Goal: Information Seeking & Learning: Learn about a topic

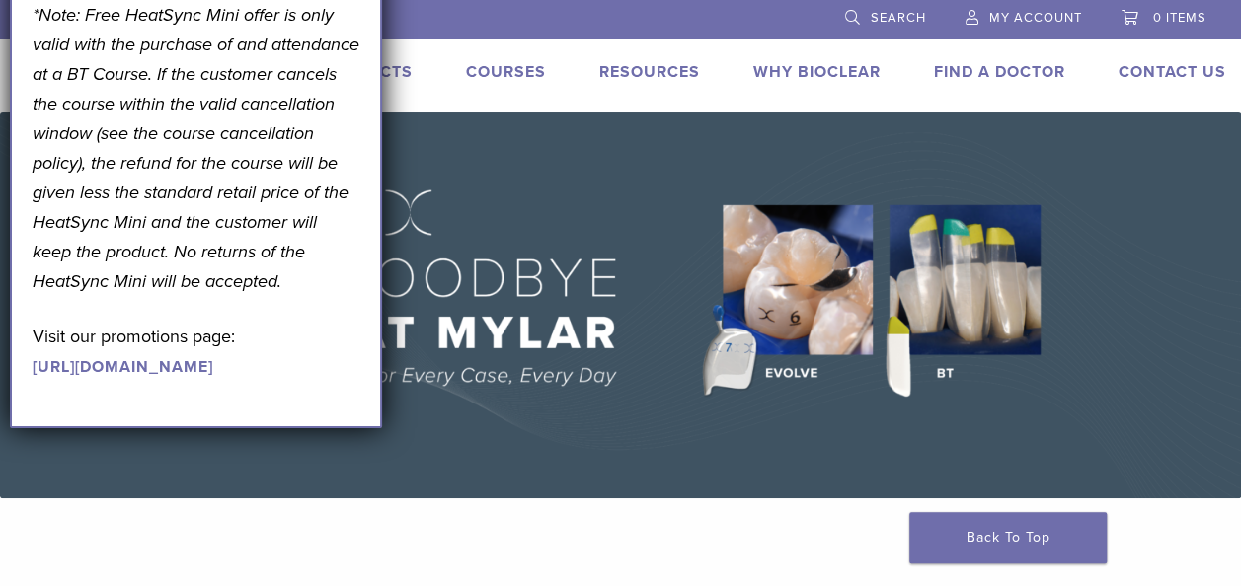
click at [553, 163] on img at bounding box center [620, 306] width 1241 height 386
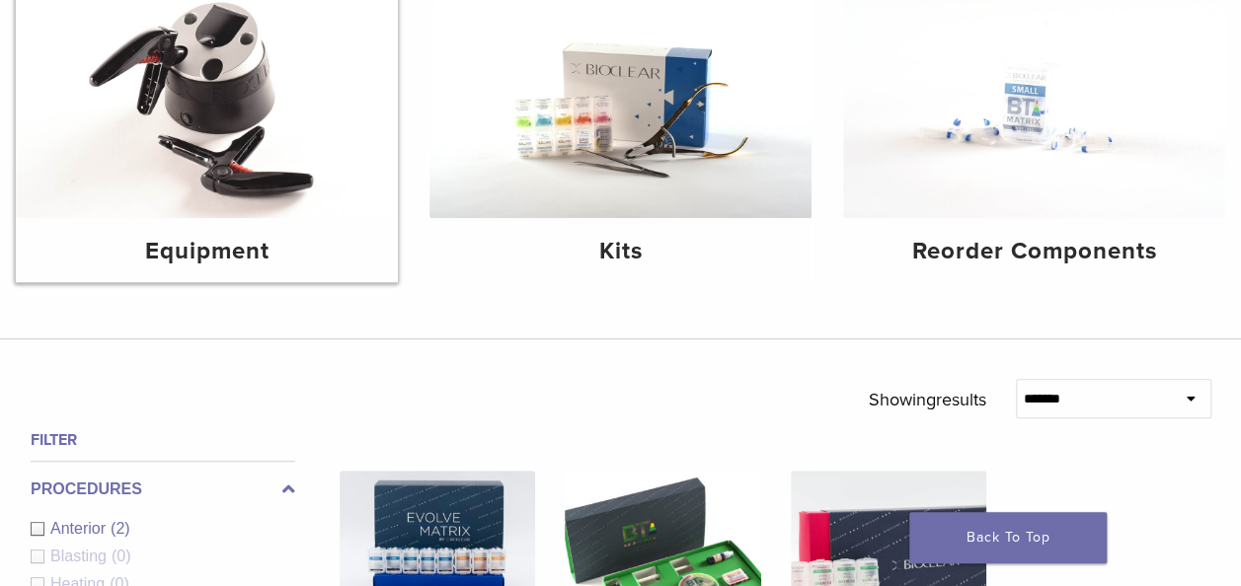
scroll to position [99, 0]
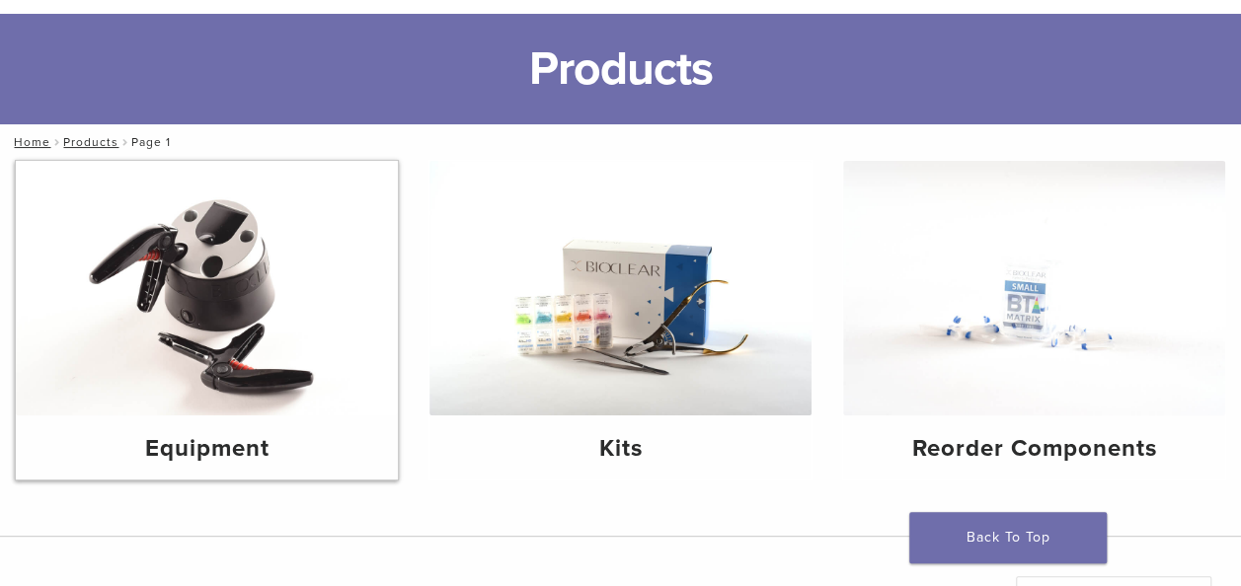
click at [338, 257] on img at bounding box center [207, 288] width 382 height 255
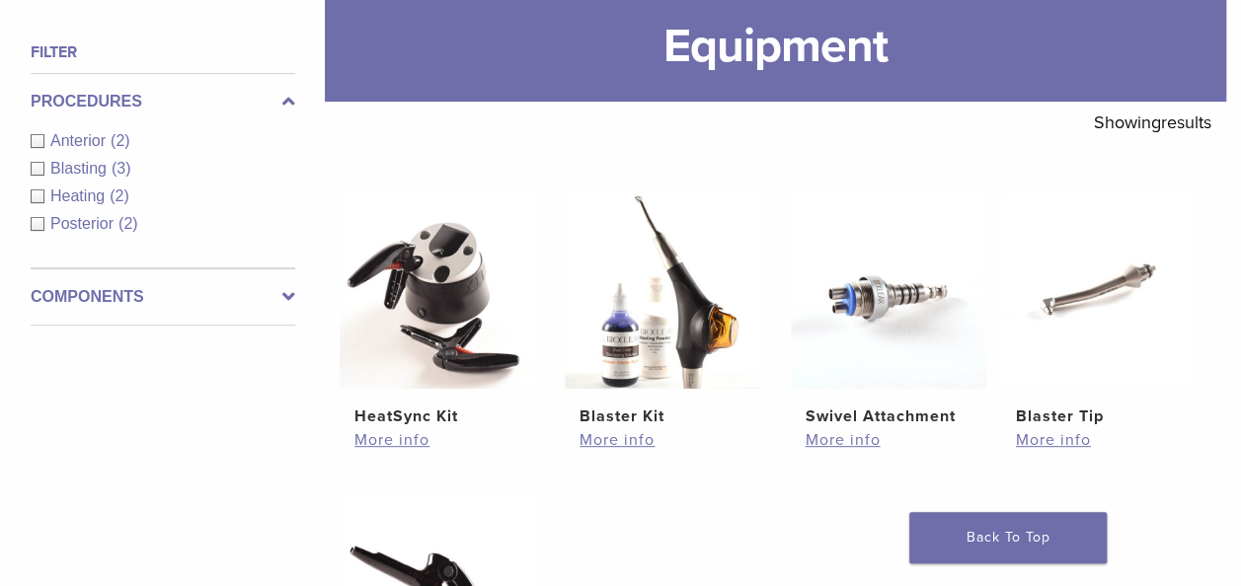
scroll to position [395, 0]
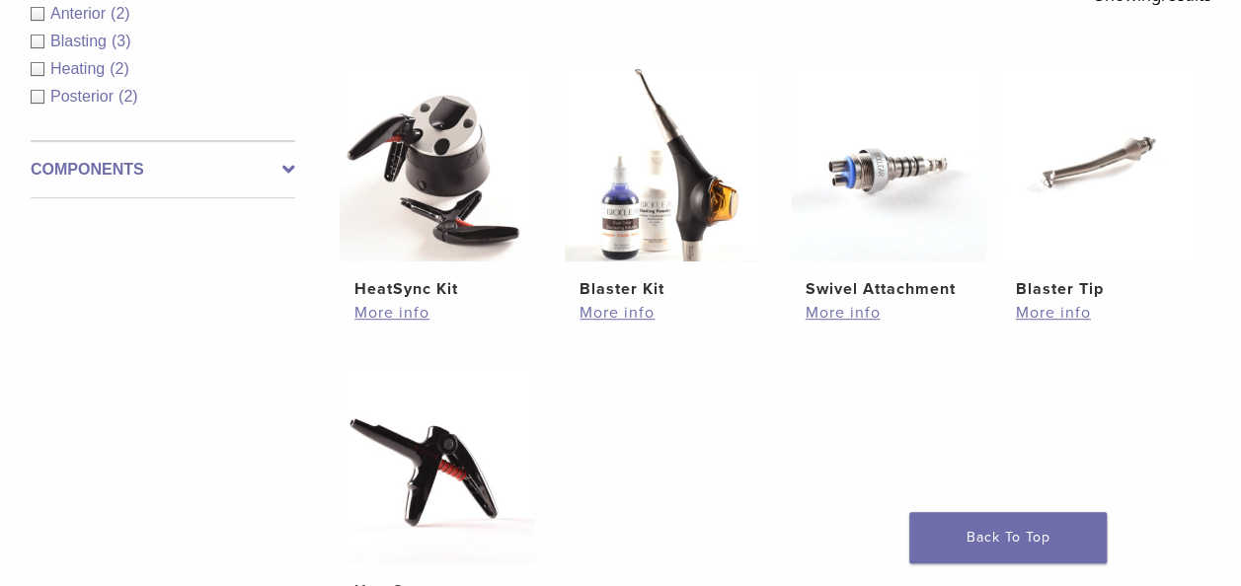
click at [292, 170] on icon at bounding box center [288, 170] width 13 height 24
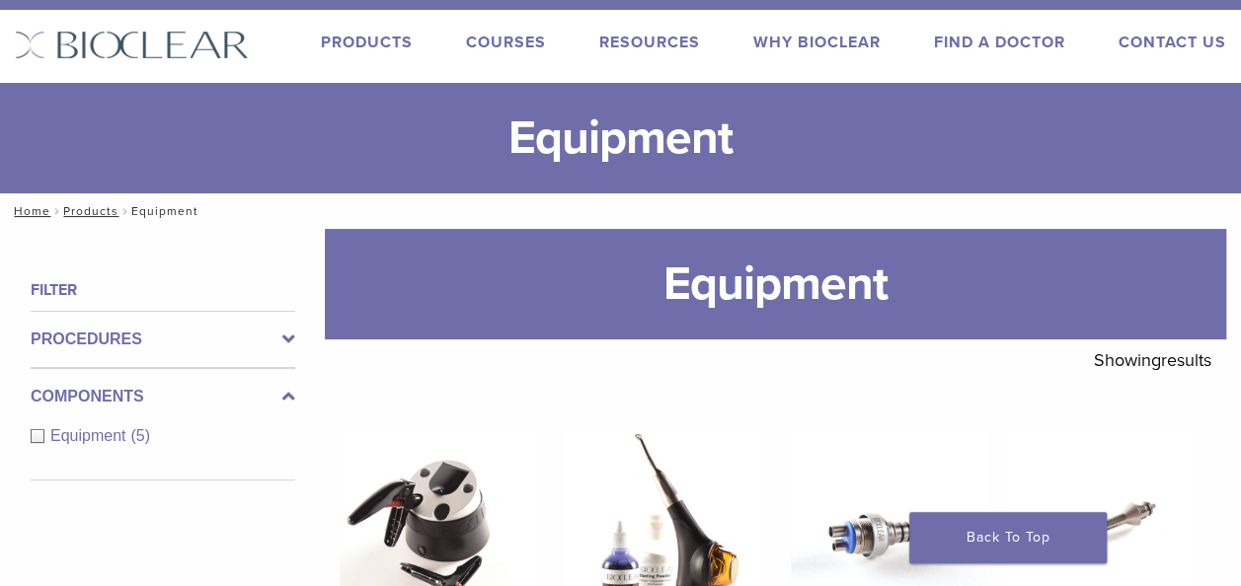
scroll to position [0, 0]
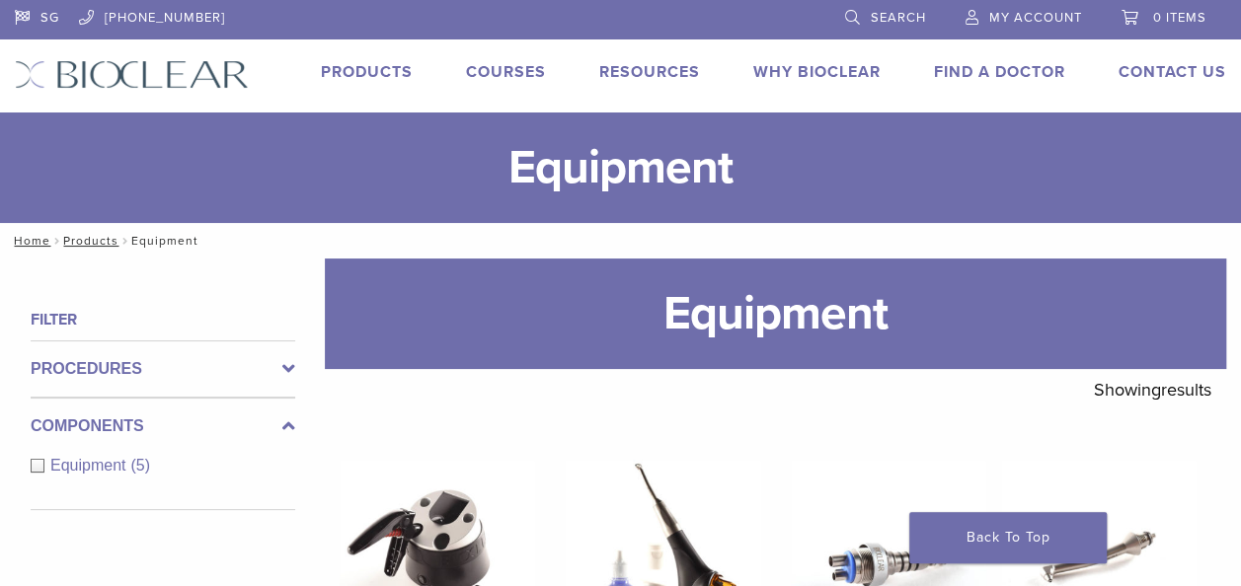
click at [807, 79] on link "Why Bioclear" at bounding box center [816, 72] width 127 height 20
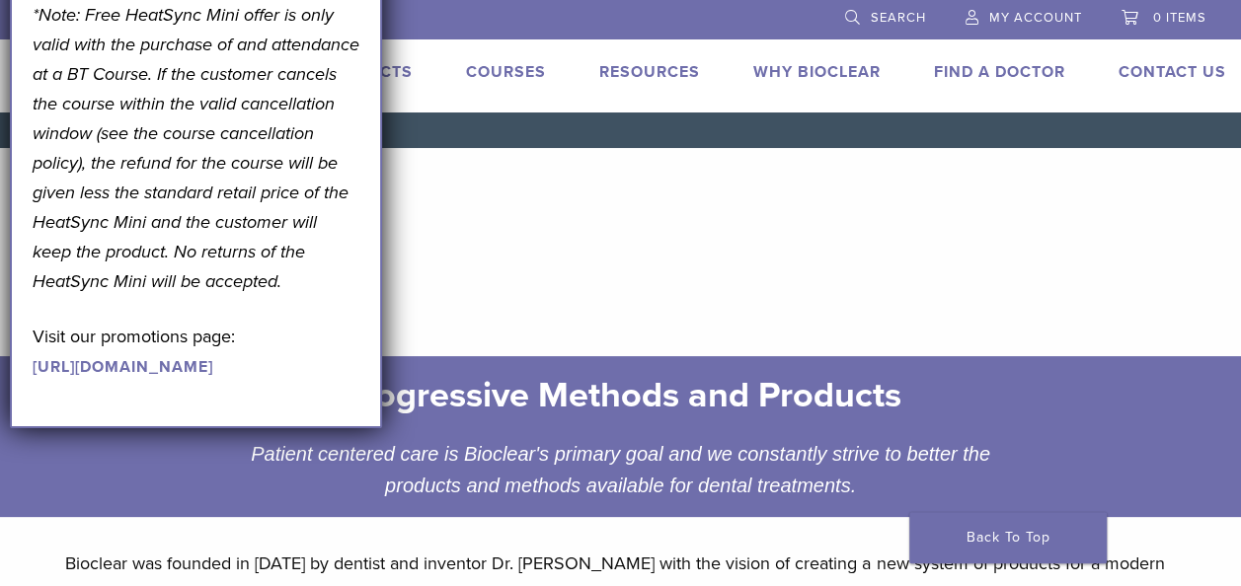
click at [517, 207] on header "Why Bioclear" at bounding box center [619, 268] width 1141 height 142
